Goal: Transaction & Acquisition: Obtain resource

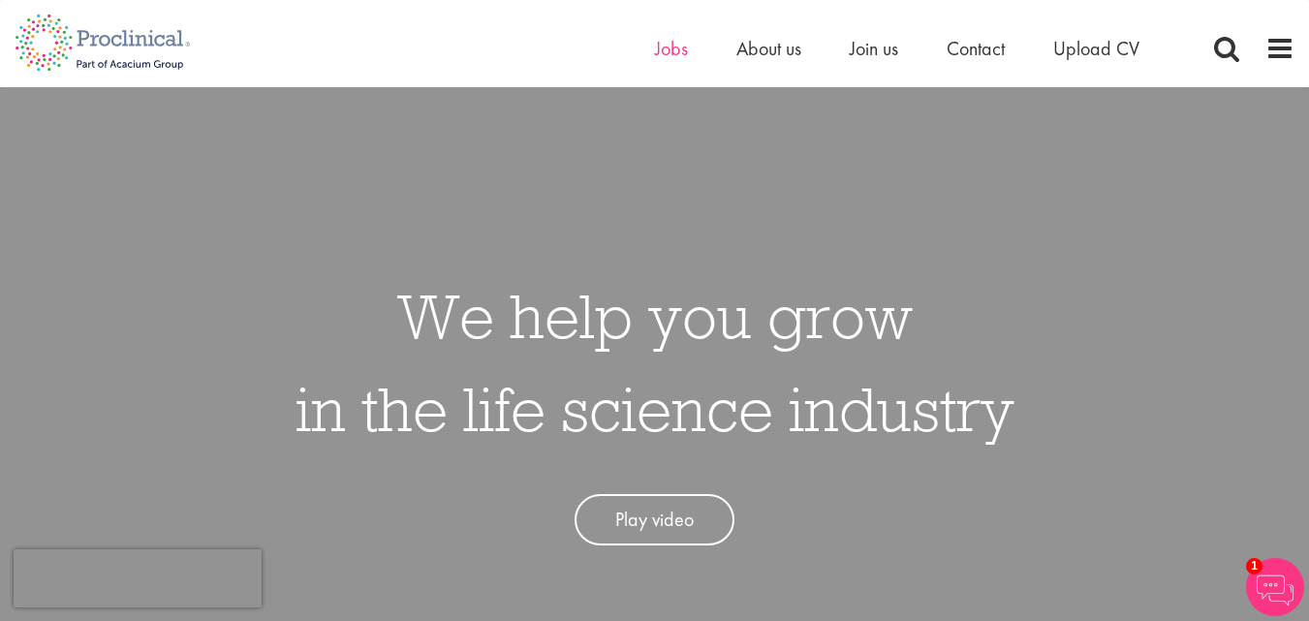
click at [686, 38] on ul "Home Jobs About us Join us Contact Upload CV" at bounding box center [921, 48] width 533 height 29
click at [670, 49] on span "Jobs" at bounding box center [671, 48] width 33 height 25
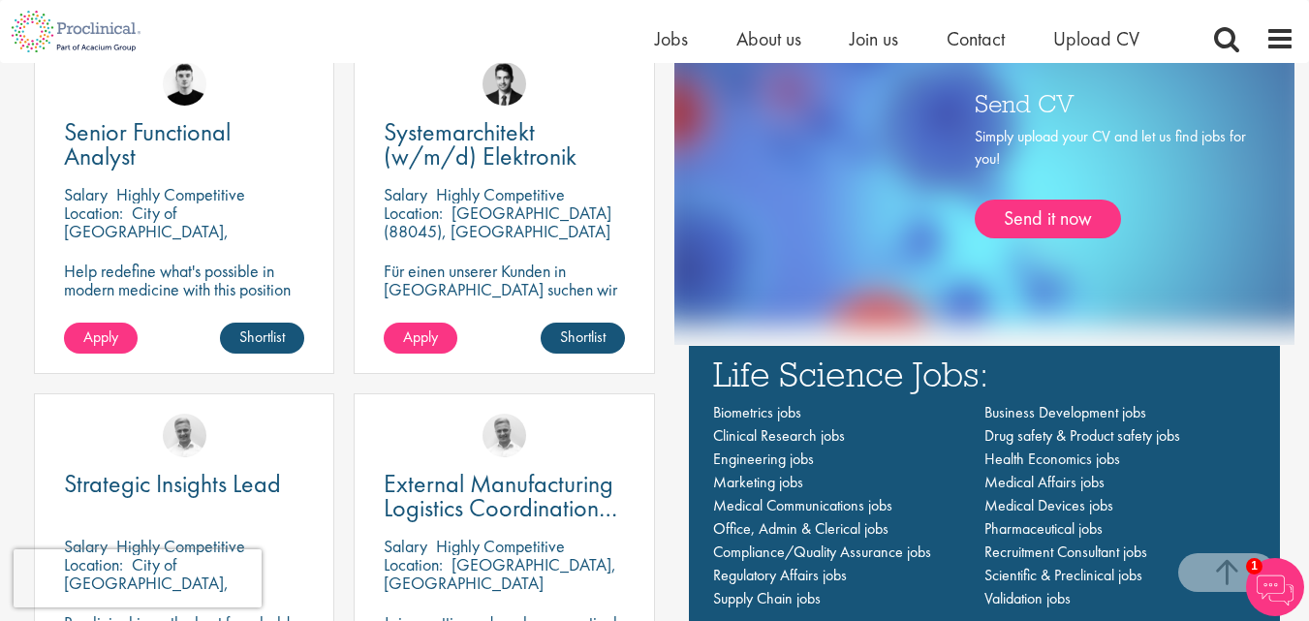
scroll to position [1163, 0]
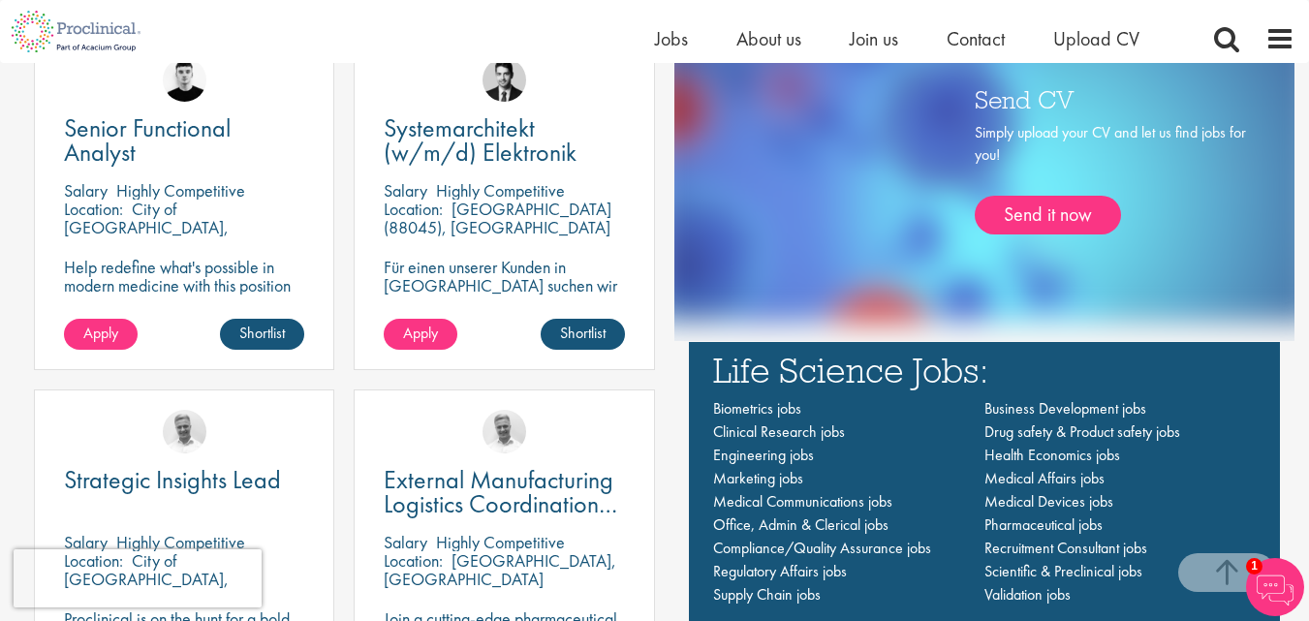
drag, startPoint x: 150, startPoint y: 133, endPoint x: 21, endPoint y: 120, distance: 129.5
click at [21, 120] on div "Latest jobs Senior Functional Analyst Salary Highly Competitive Location: City …" at bounding box center [335, 330] width 640 height 823
click at [1067, 34] on span "Upload CV" at bounding box center [1096, 38] width 86 height 25
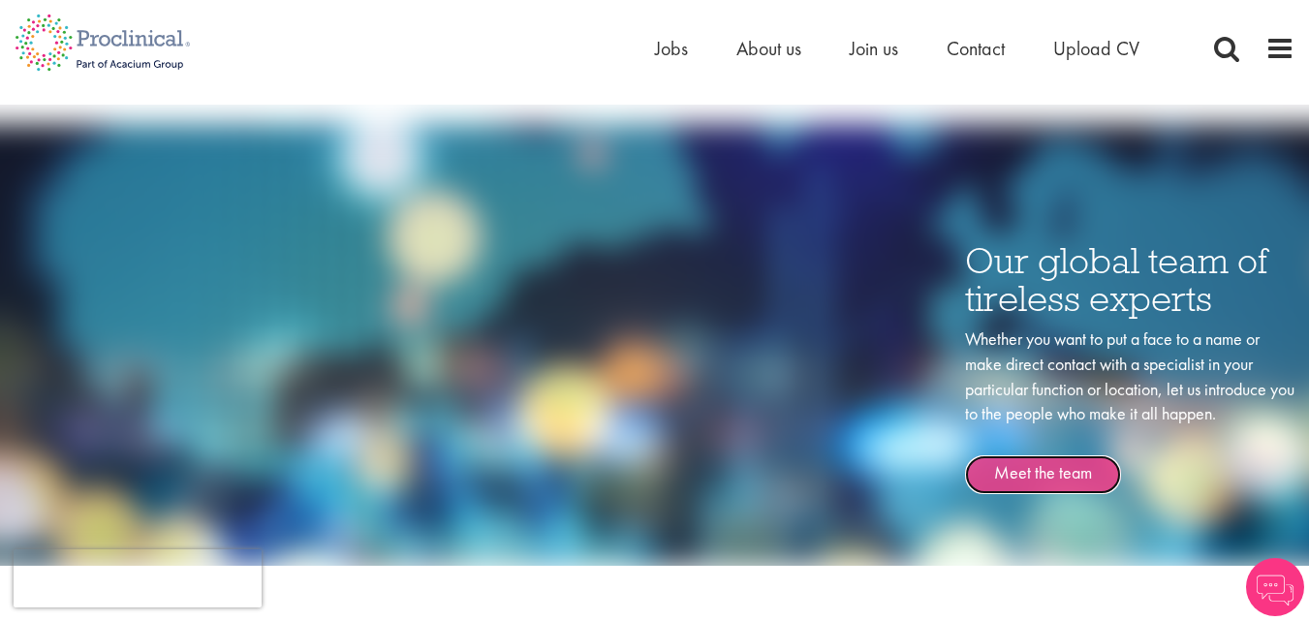
scroll to position [2422, 0]
click at [1051, 457] on link "Meet the team" at bounding box center [1043, 474] width 156 height 39
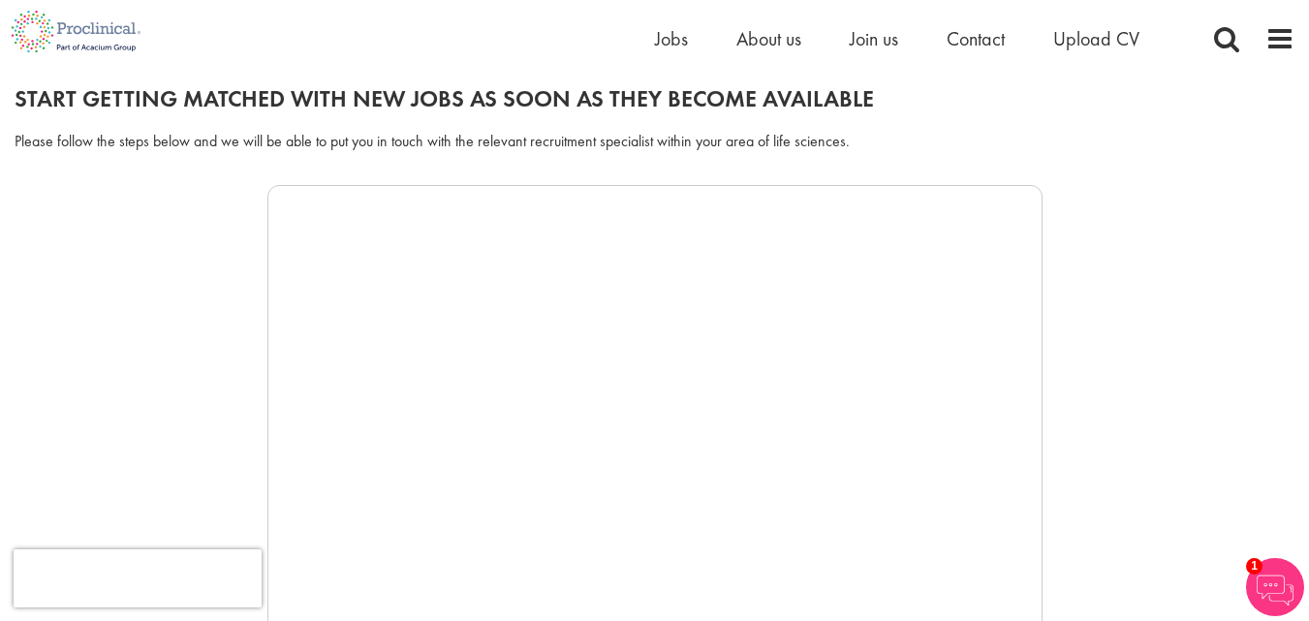
scroll to position [194, 0]
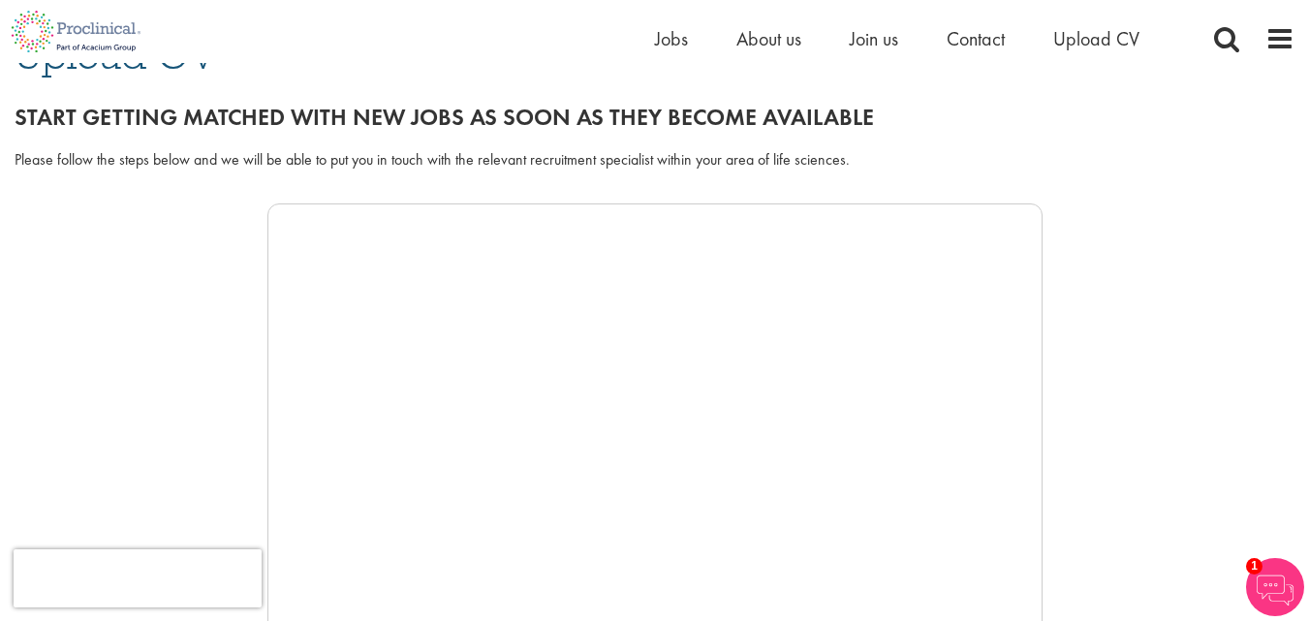
drag, startPoint x: 231, startPoint y: 296, endPoint x: 271, endPoint y: 298, distance: 40.7
click at [231, 296] on div at bounding box center [655, 493] width 1280 height 581
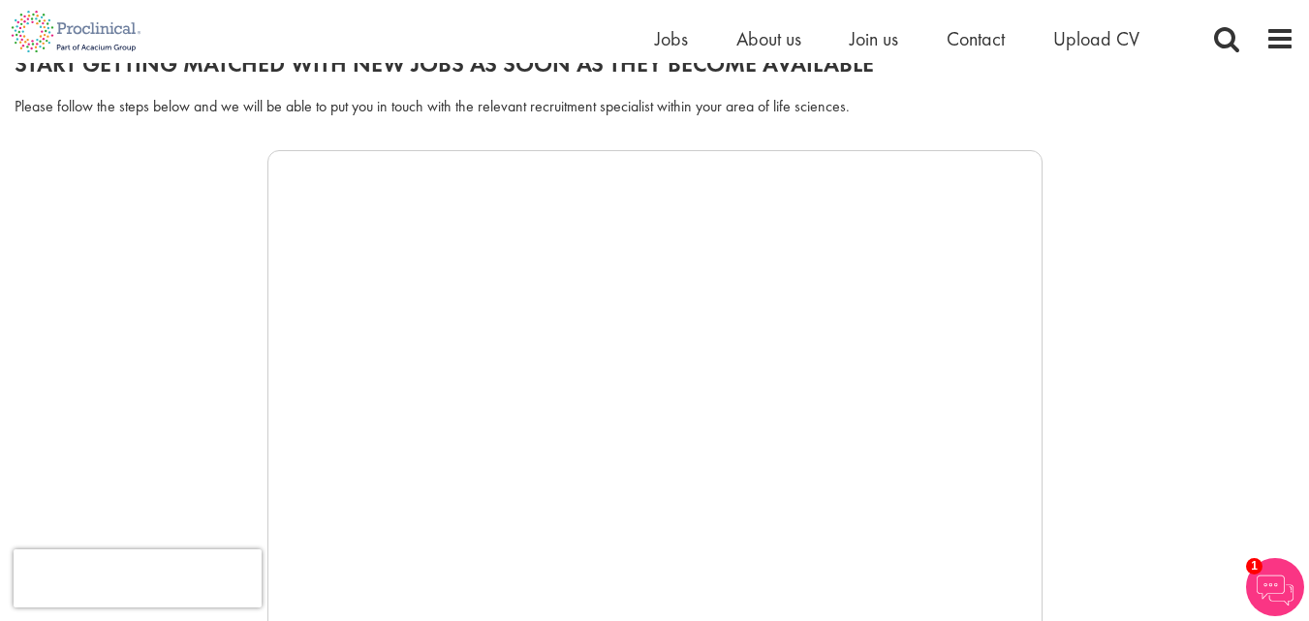
scroll to position [291, 0]
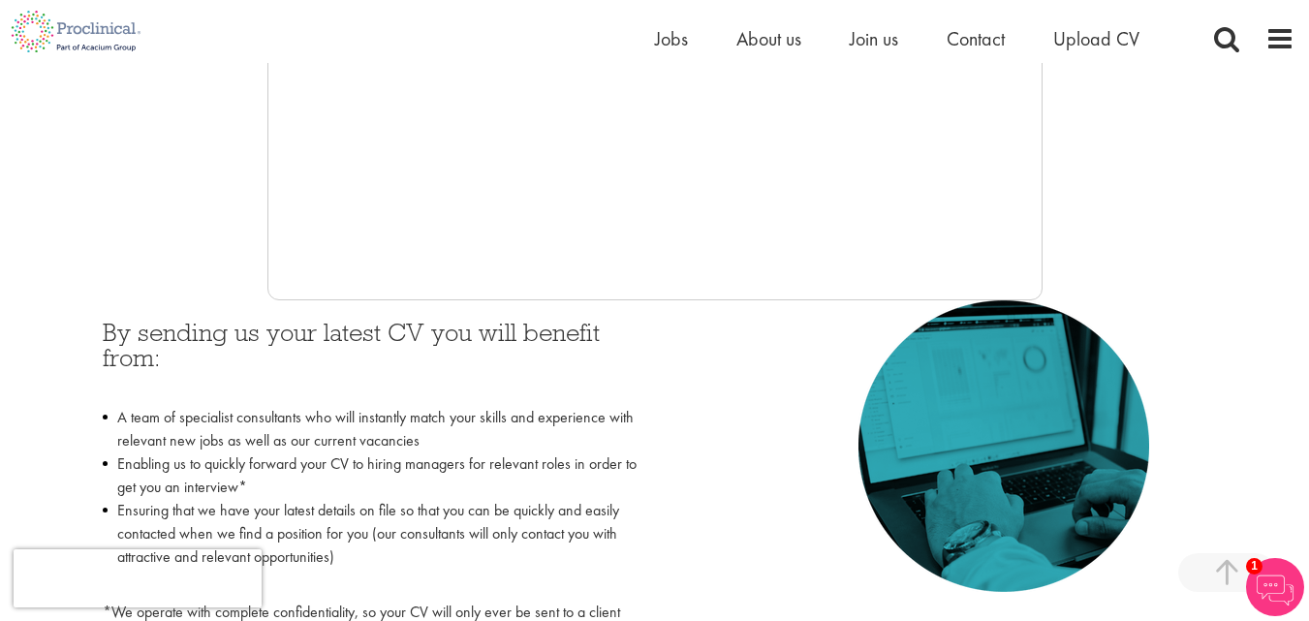
scroll to position [581, 0]
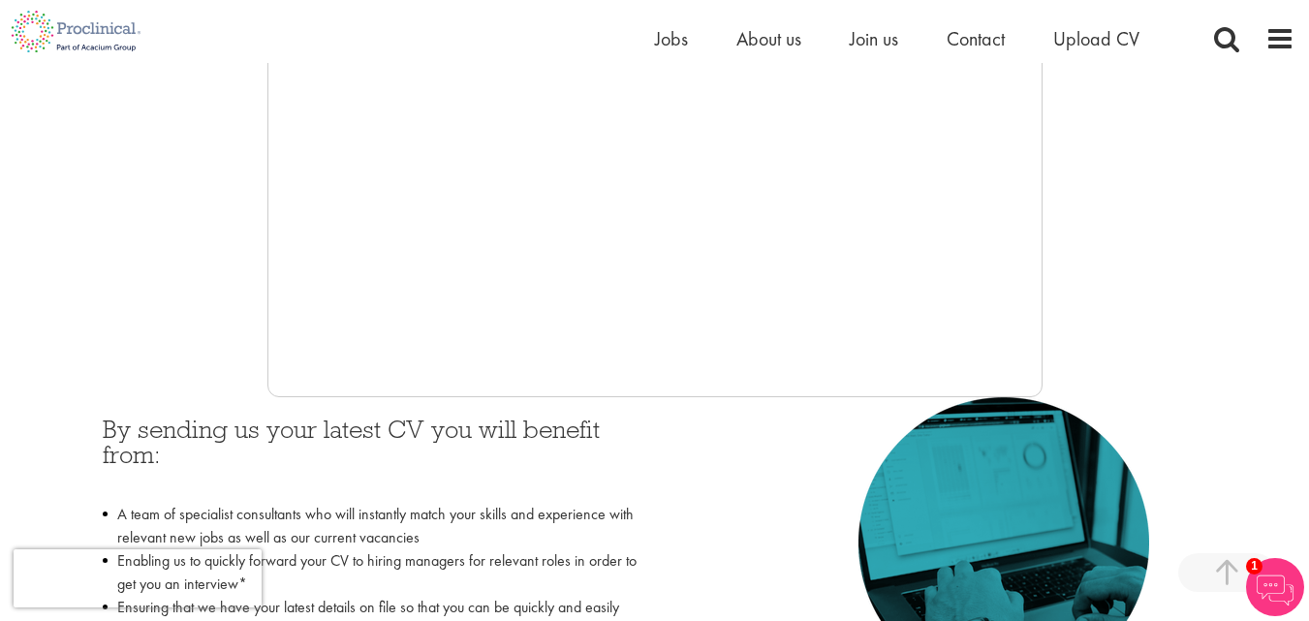
click at [1168, 272] on div at bounding box center [655, 106] width 1280 height 581
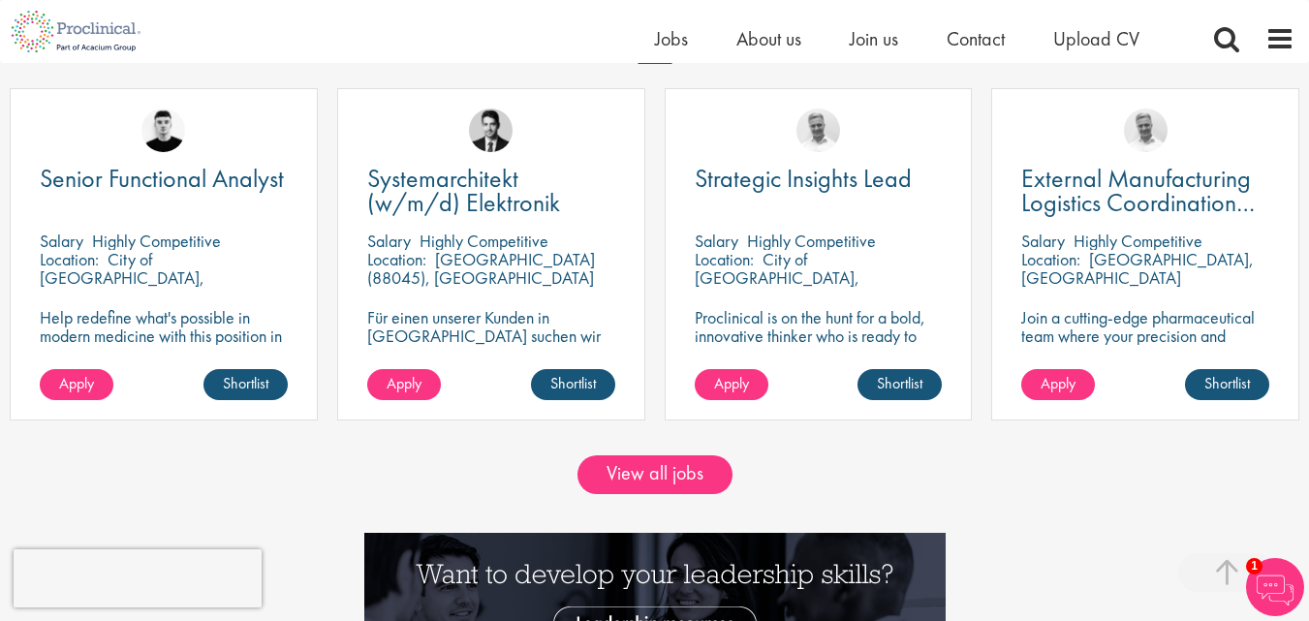
scroll to position [1625, 0]
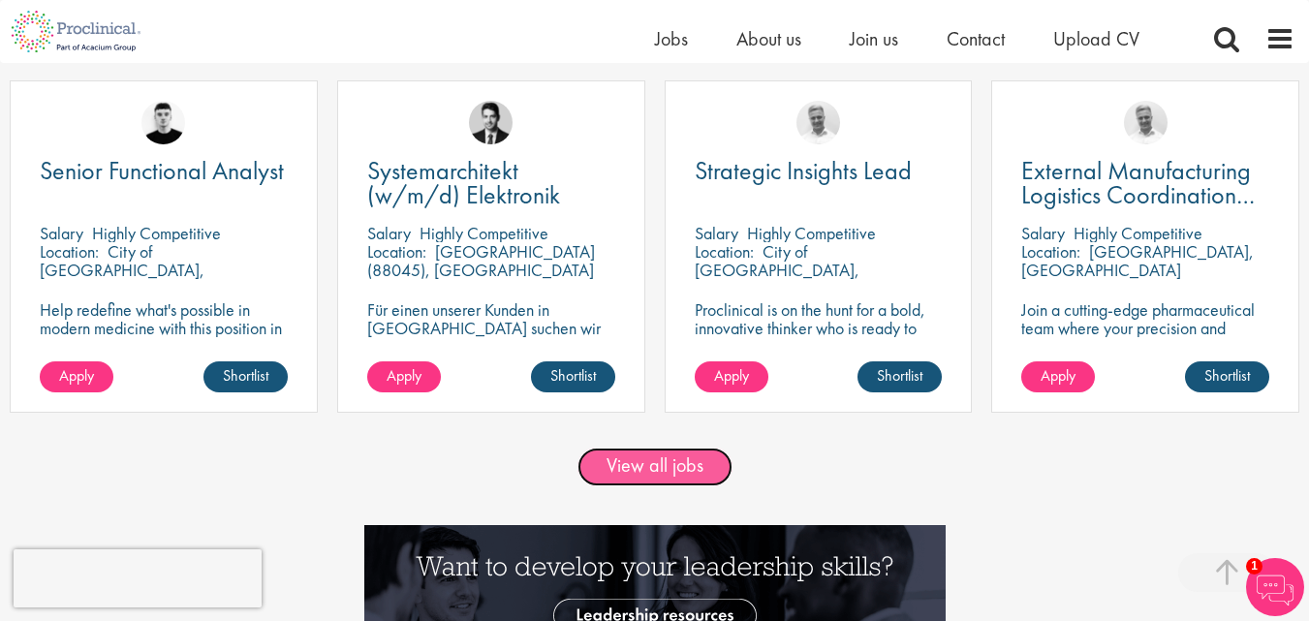
click at [699, 459] on link "View all jobs" at bounding box center [654, 467] width 155 height 39
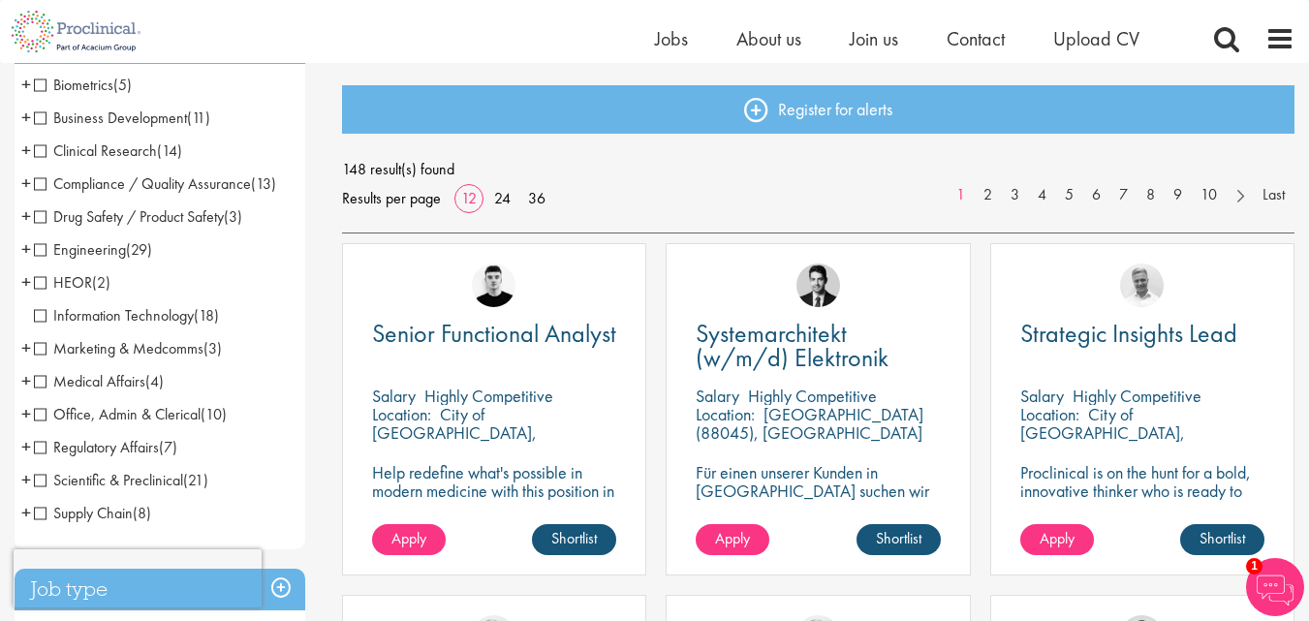
click at [36, 483] on span "Scientific & Preclinical" at bounding box center [108, 480] width 149 height 20
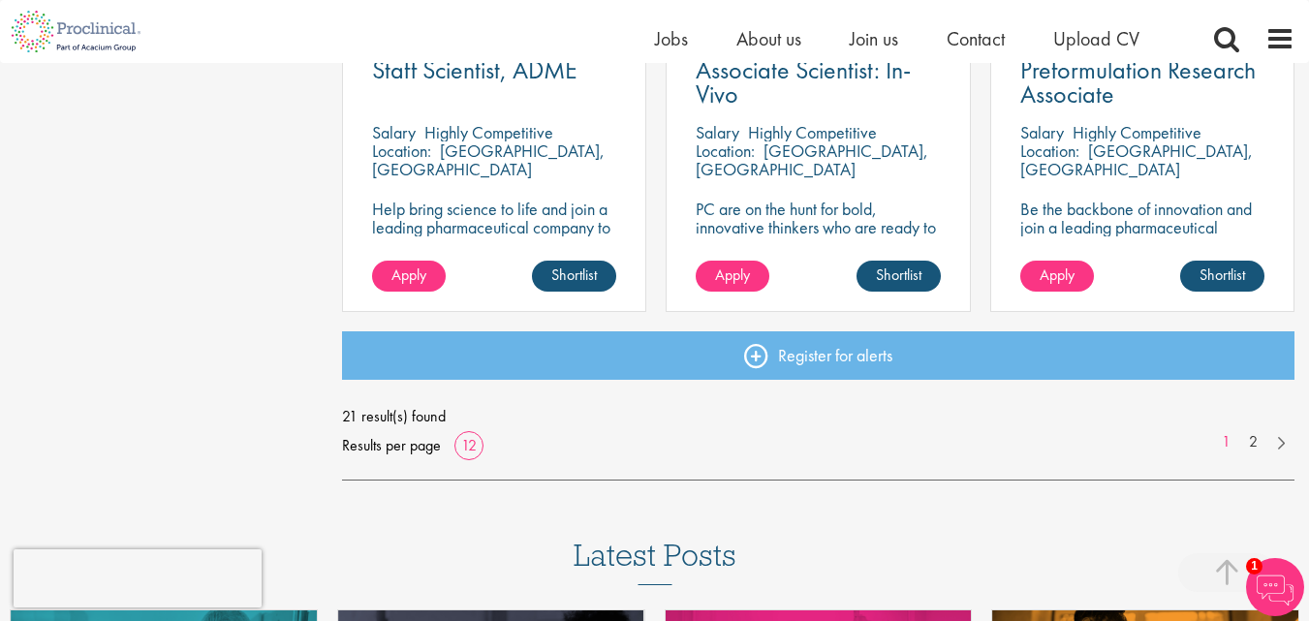
scroll to position [1550, 0]
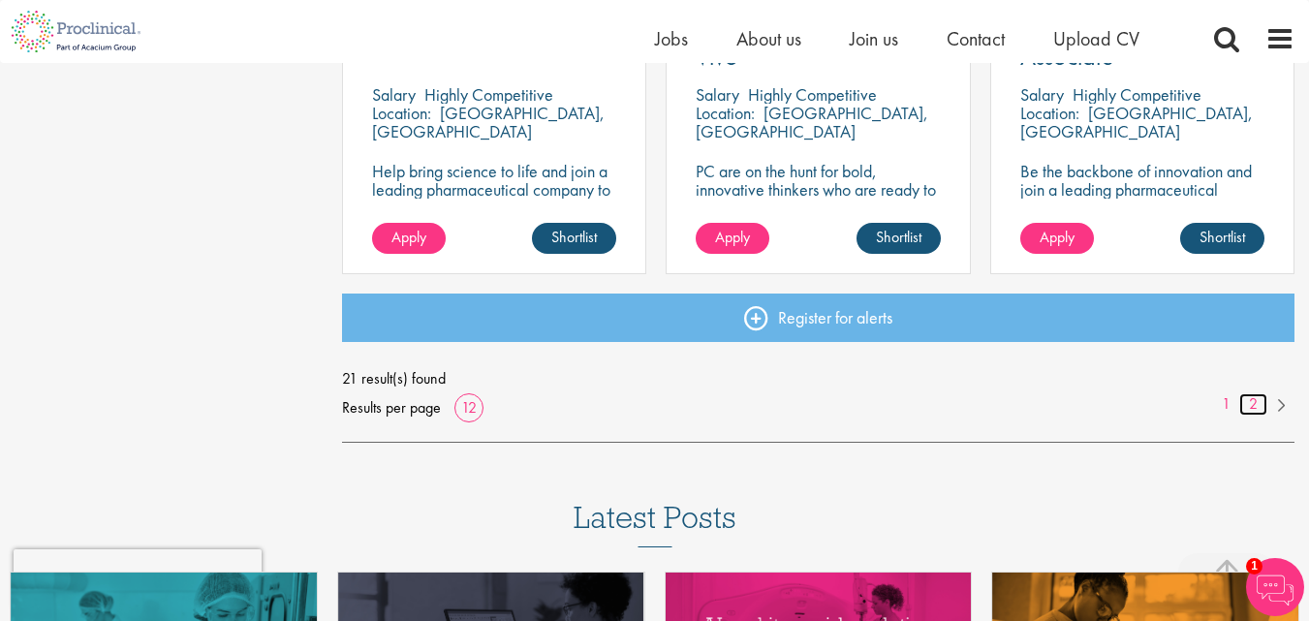
click at [1255, 406] on link "2" at bounding box center [1253, 404] width 28 height 22
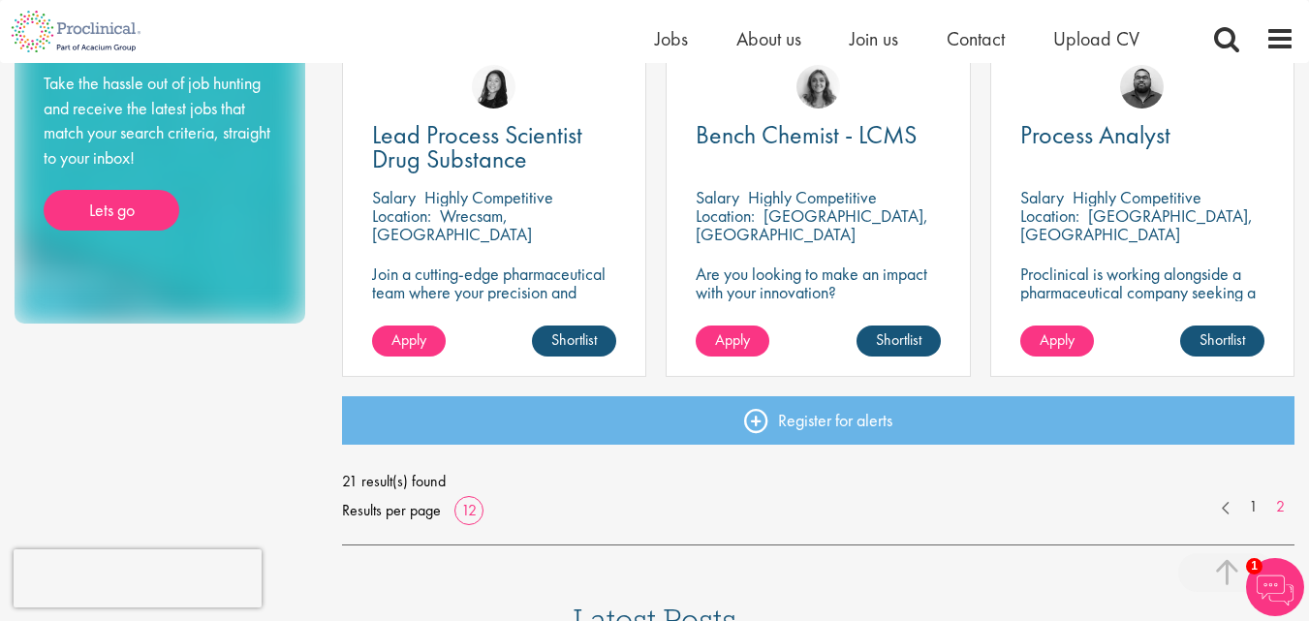
scroll to position [1066, 0]
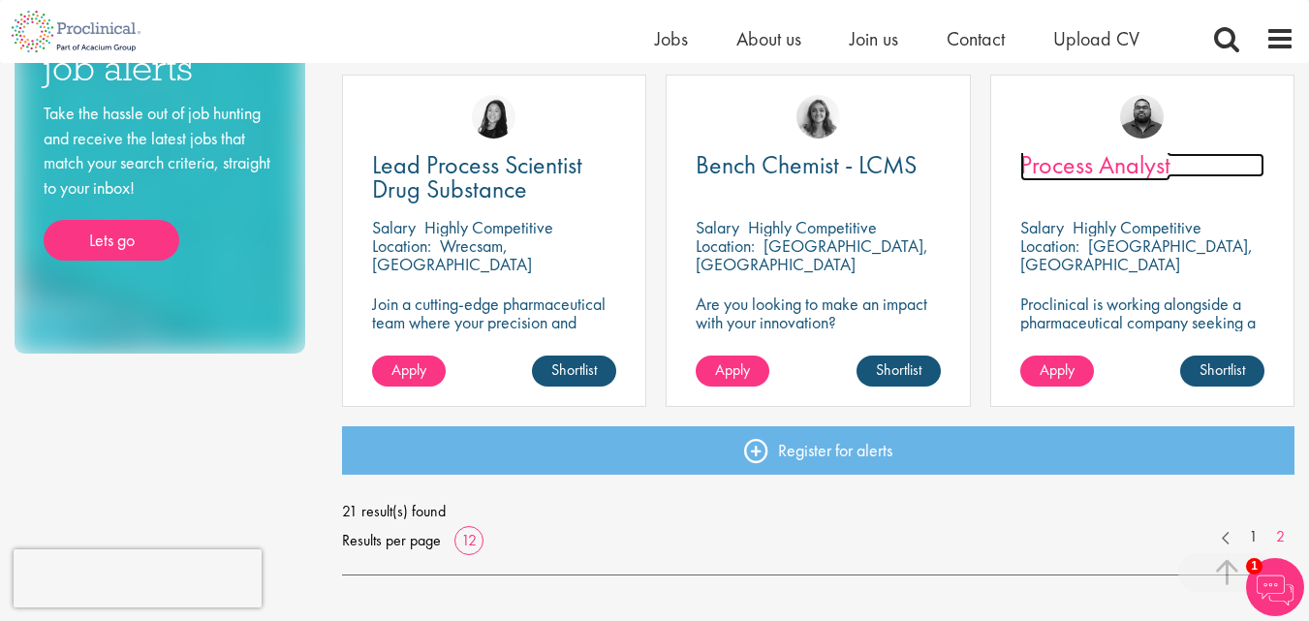
click at [1131, 171] on span "Process Analyst" at bounding box center [1095, 164] width 150 height 33
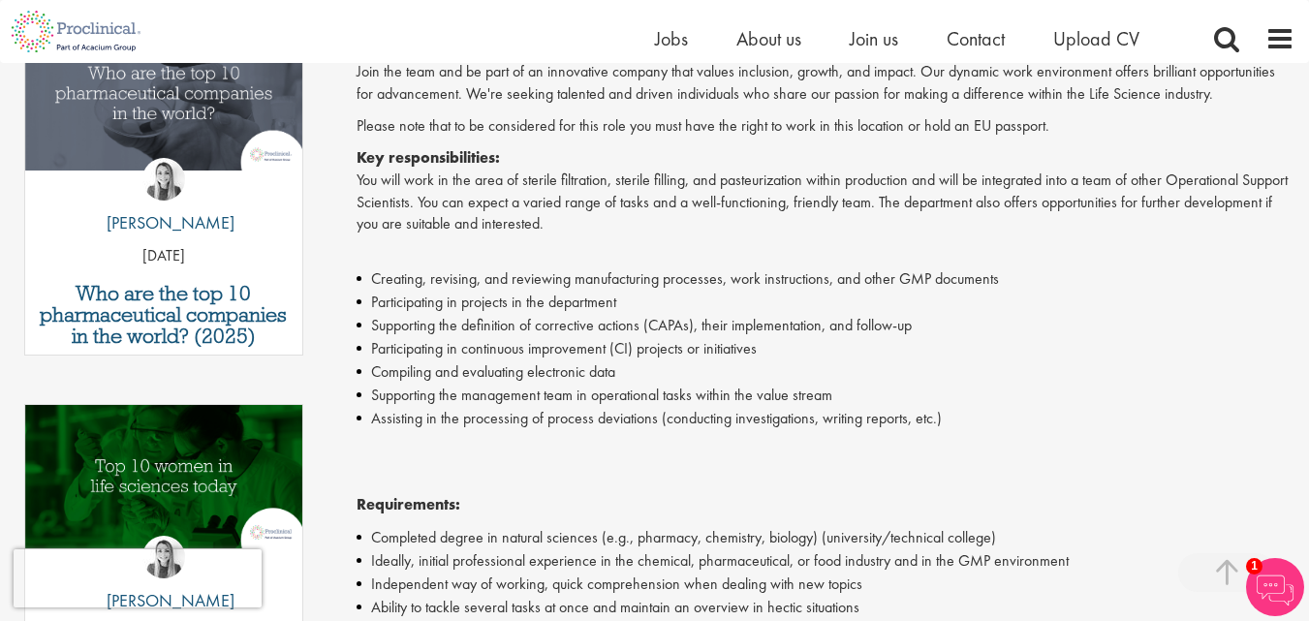
scroll to position [678, 0]
click at [682, 28] on span "Jobs" at bounding box center [671, 38] width 33 height 25
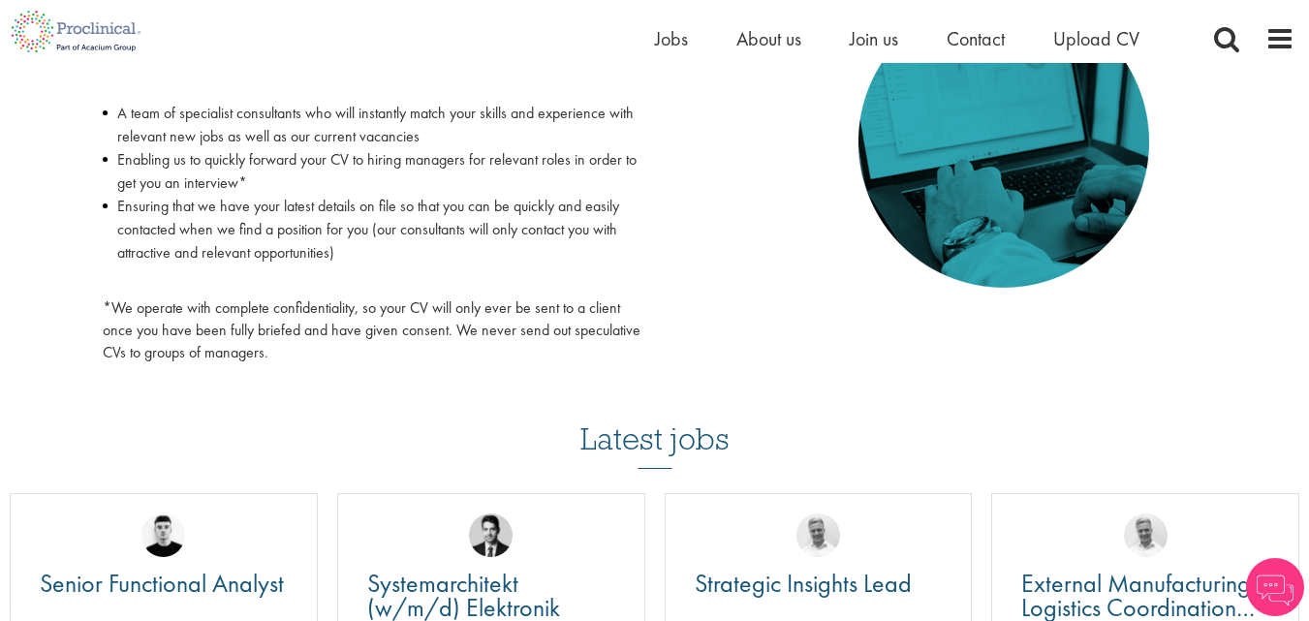
scroll to position [872, 0]
